Goal: Information Seeking & Learning: Learn about a topic

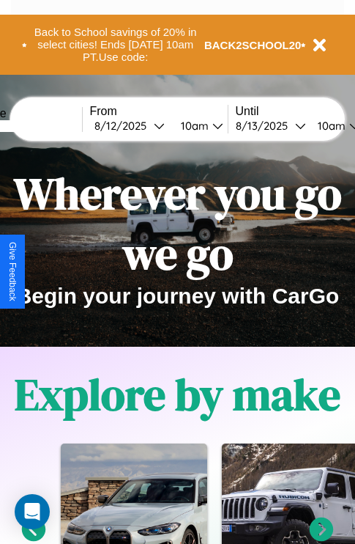
scroll to position [226, 0]
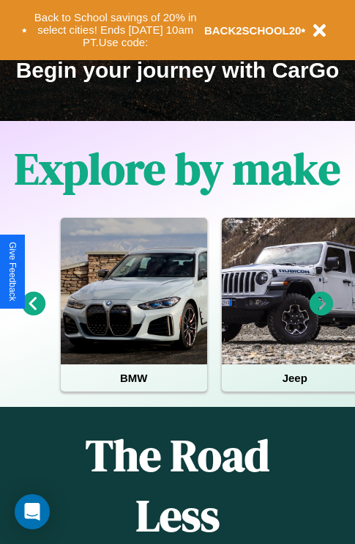
click at [322, 314] on icon at bounding box center [322, 304] width 24 height 24
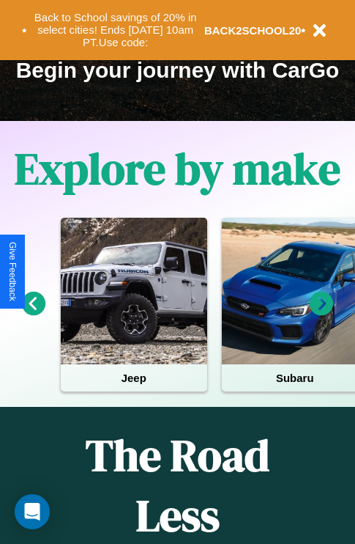
click at [322, 314] on icon at bounding box center [322, 304] width 24 height 24
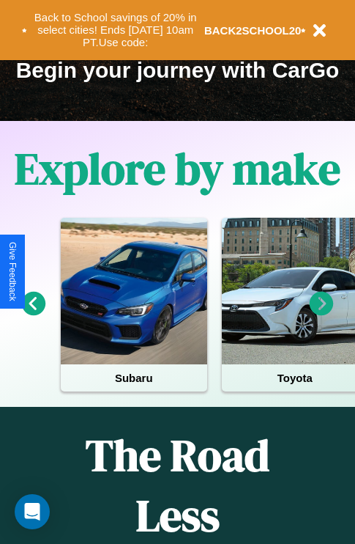
click at [322, 314] on icon at bounding box center [322, 304] width 24 height 24
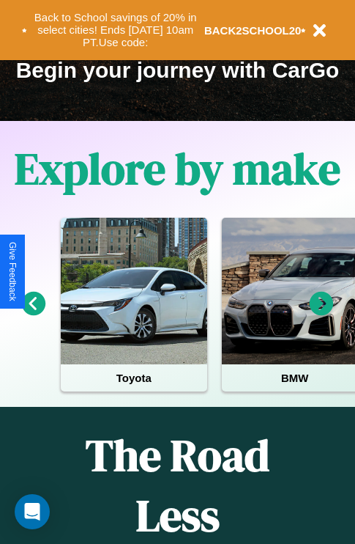
click at [33, 314] on icon at bounding box center [34, 304] width 24 height 24
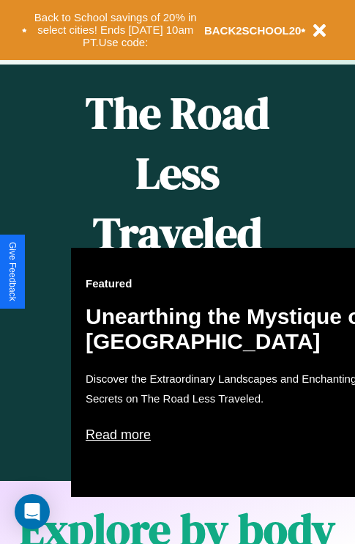
scroll to position [599, 0]
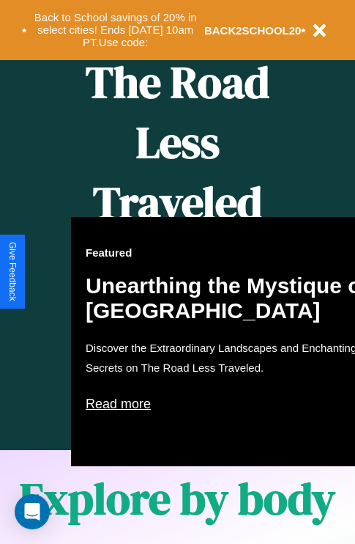
click at [177, 272] on div "Featured Unearthing the Mystique of [GEOGRAPHIC_DATA] Discover the Extraordinar…" at bounding box center [232, 341] width 322 height 249
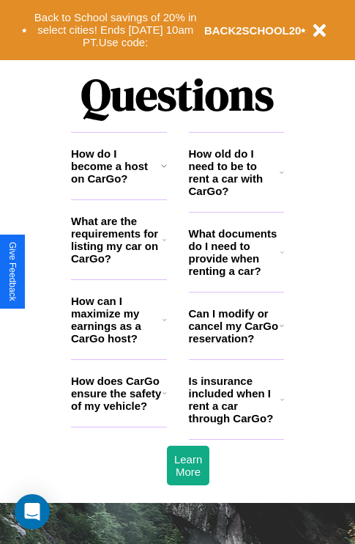
scroll to position [1776, 0]
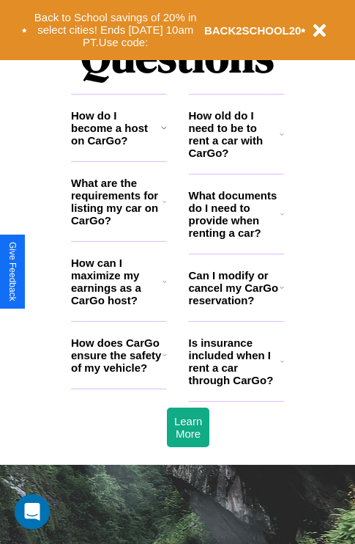
click at [281, 293] on icon at bounding box center [282, 287] width 4 height 12
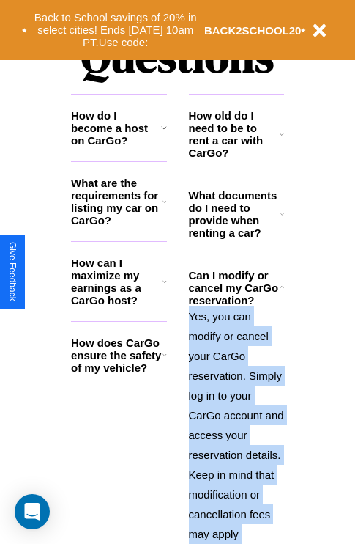
click at [281, 289] on polyline at bounding box center [282, 288] width 4 height 2
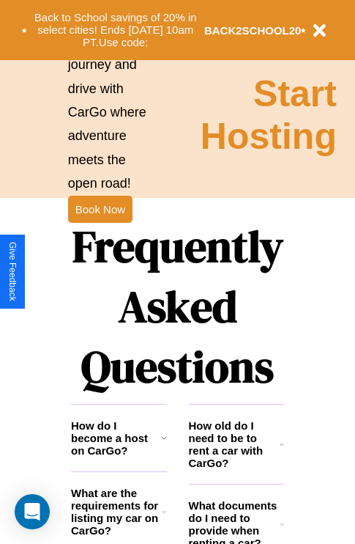
scroll to position [1463, 0]
